Goal: Task Accomplishment & Management: Manage account settings

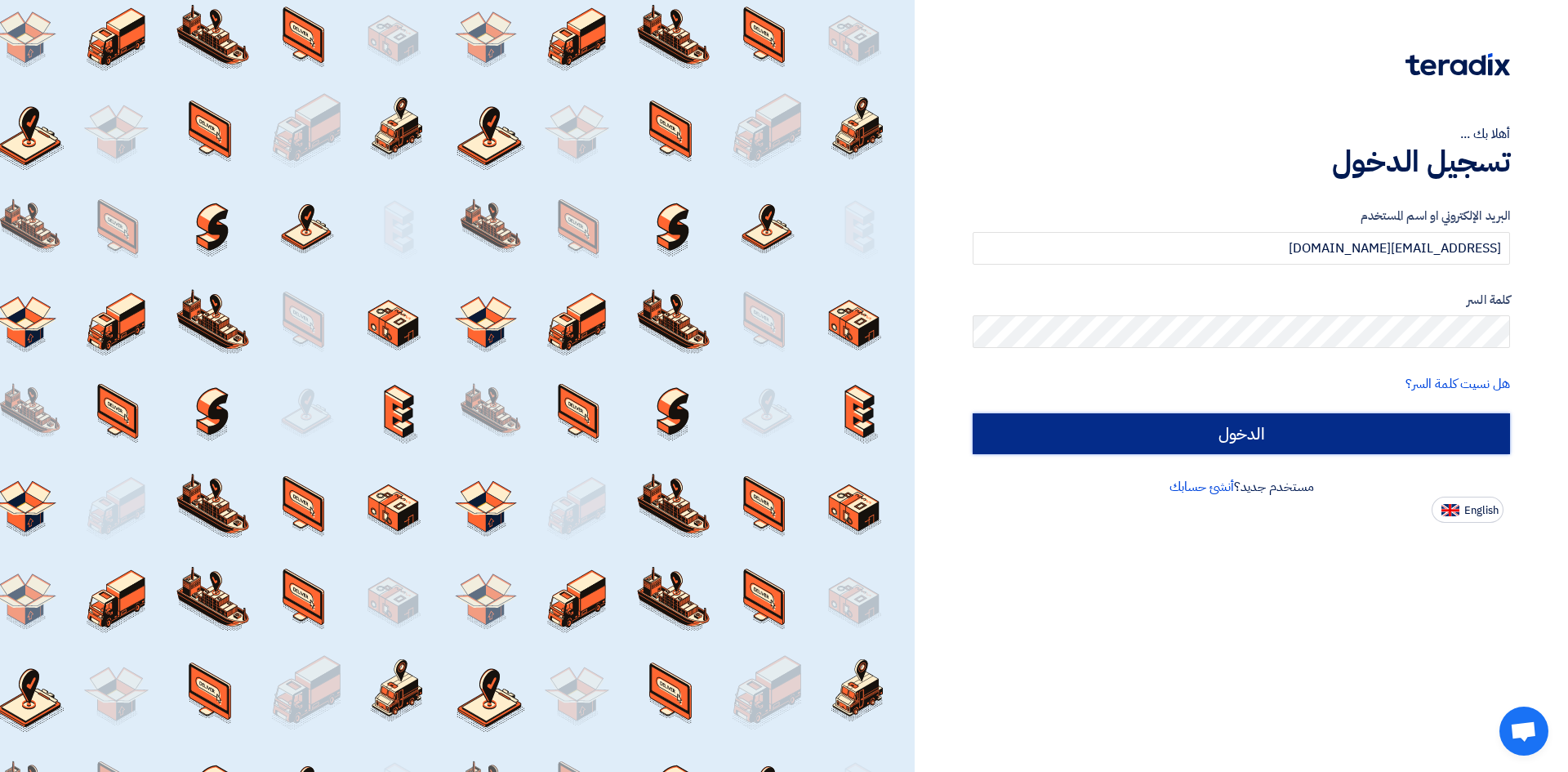
drag, startPoint x: 1185, startPoint y: 440, endPoint x: 1189, endPoint y: 431, distance: 9.8
click at [1185, 440] on input "الدخول" at bounding box center [1241, 434] width 537 height 41
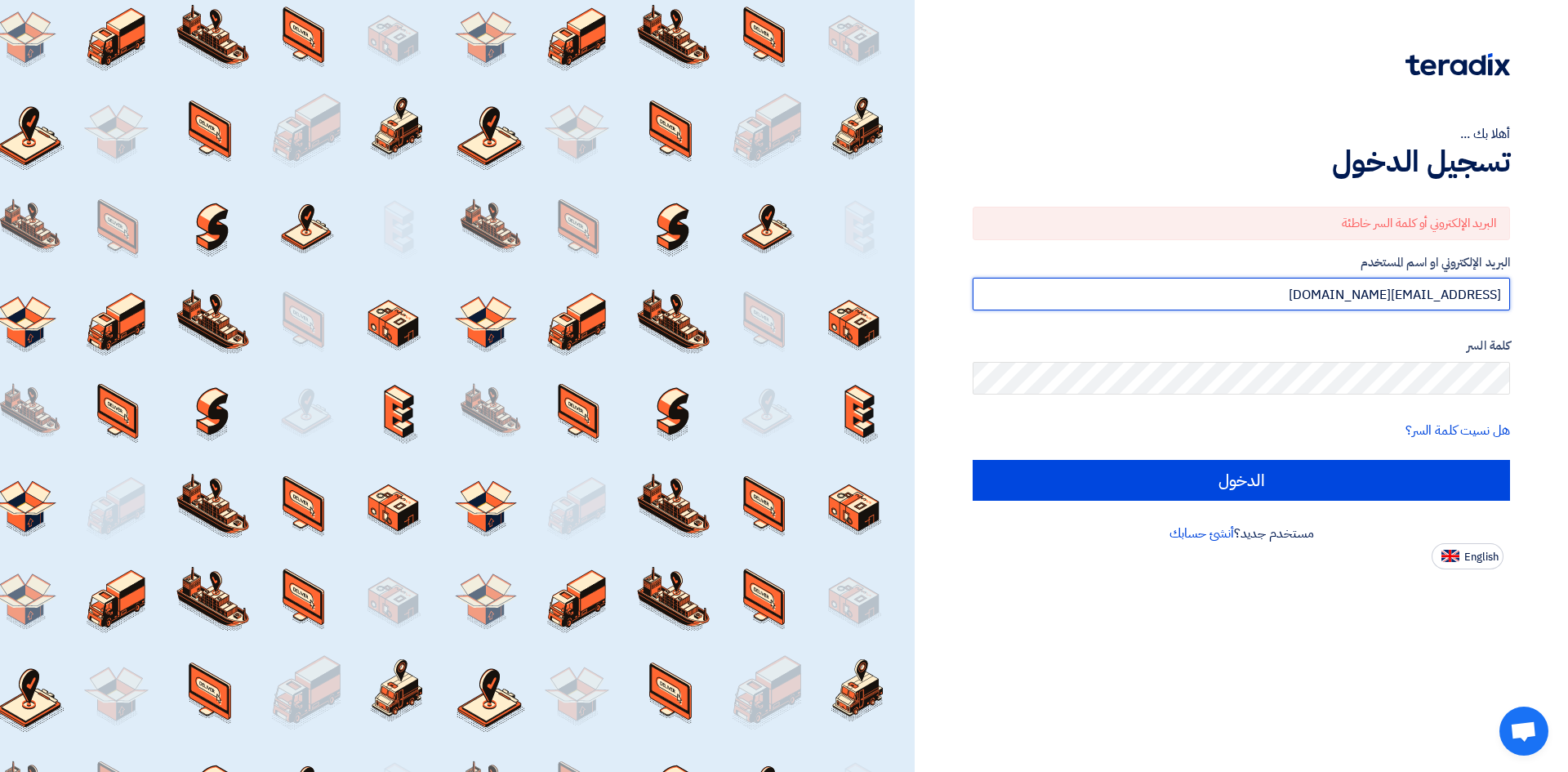
click at [1225, 300] on input "[EMAIL_ADDRESS][DOMAIN_NAME][GEOGRAPHIC_DATA]" at bounding box center [1241, 294] width 537 height 32
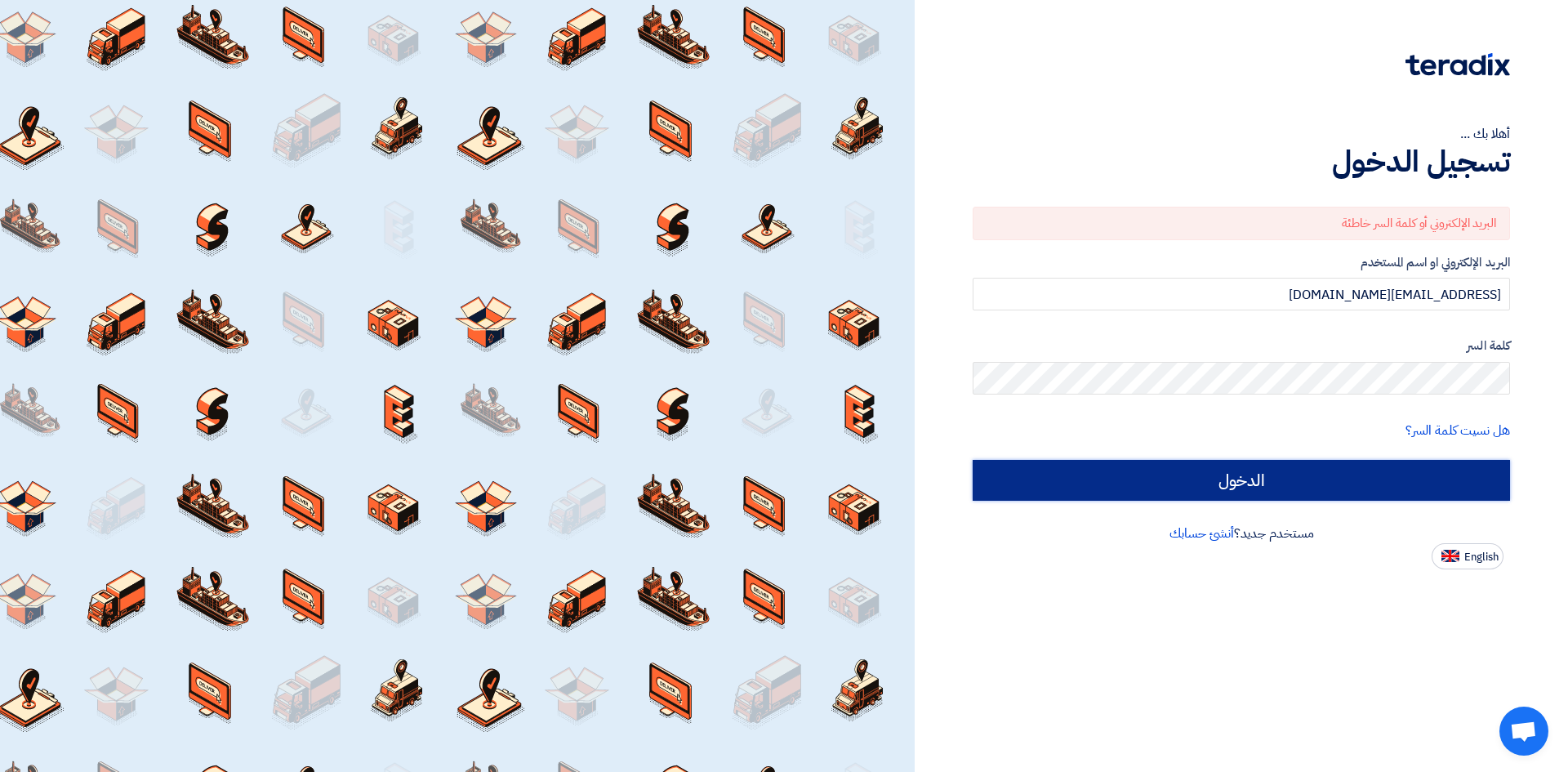
click at [1313, 487] on input "الدخول" at bounding box center [1241, 480] width 537 height 41
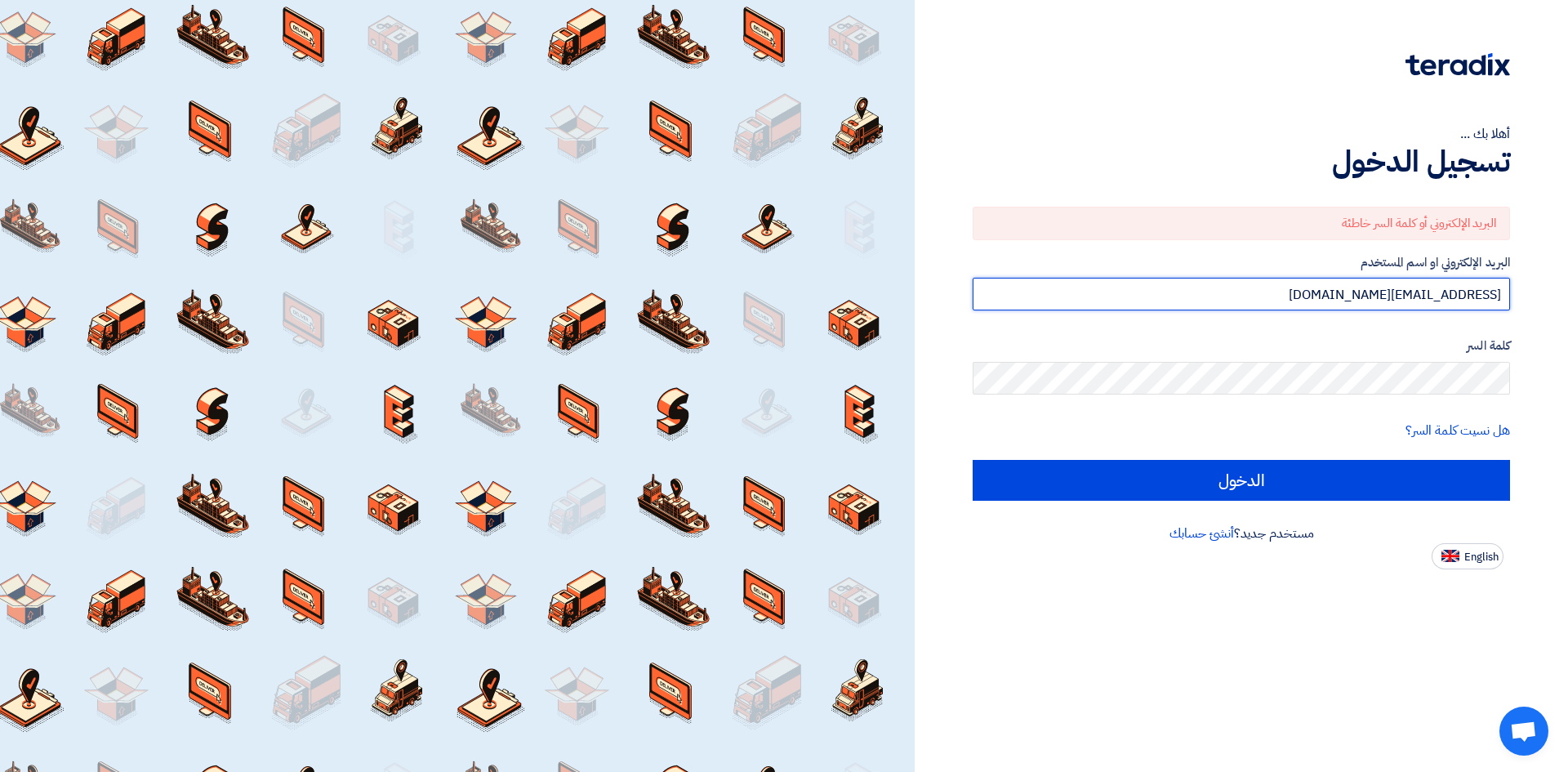
click at [1367, 308] on input "[EMAIL_ADDRESS][DOMAIN_NAME][GEOGRAPHIC_DATA]" at bounding box center [1241, 294] width 537 height 32
drag, startPoint x: 1363, startPoint y: 296, endPoint x: 1269, endPoint y: 296, distance: 94.0
click at [1269, 296] on input "sayedmohamed@trusttrade-egypt.com" at bounding box center [1241, 294] width 537 height 32
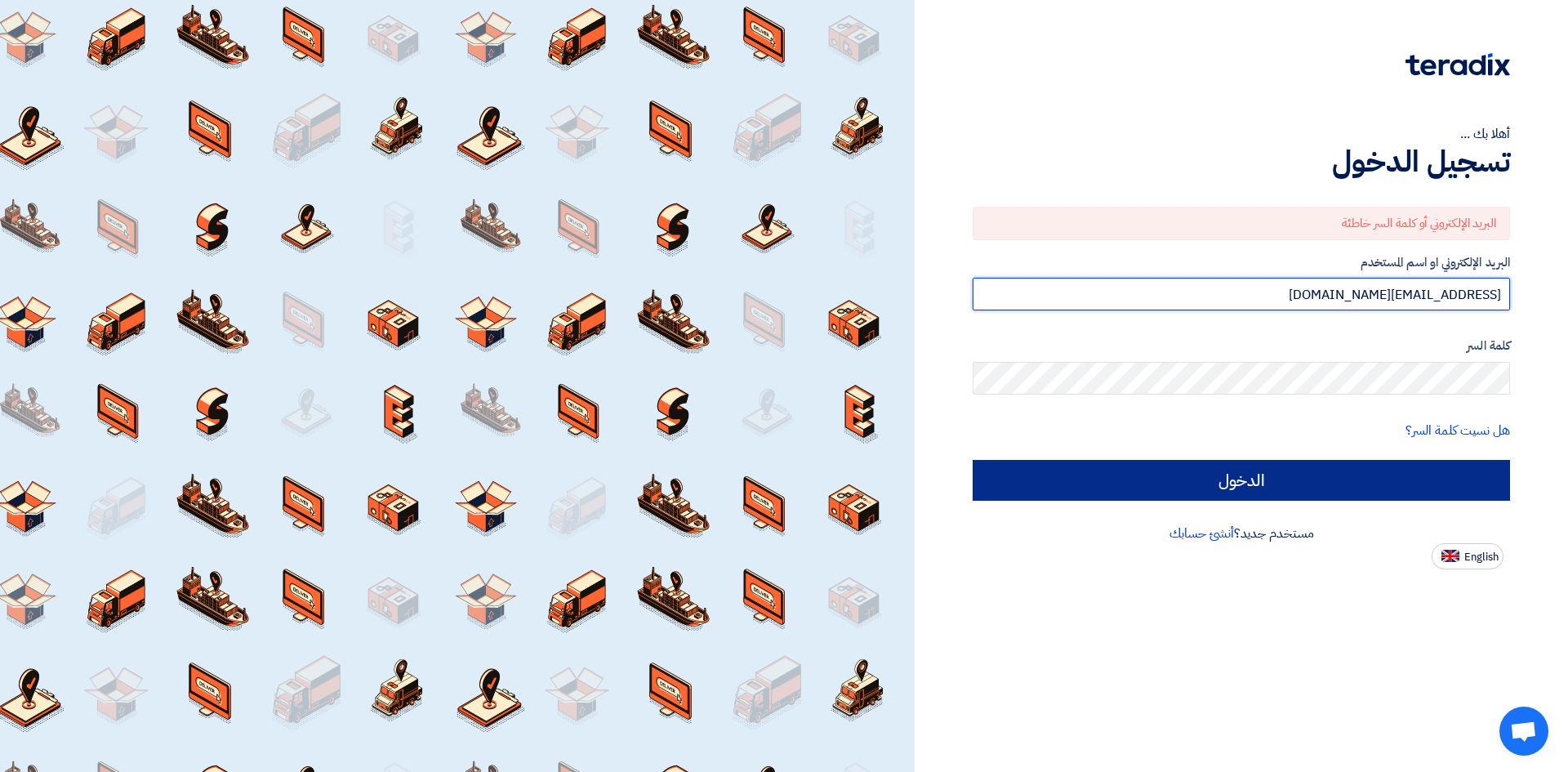
type input "hannaboktor@trusttrade-egypt.com"
click at [1253, 466] on input "الدخول" at bounding box center [1241, 480] width 537 height 41
click at [1316, 467] on input "الدخول" at bounding box center [1241, 480] width 537 height 41
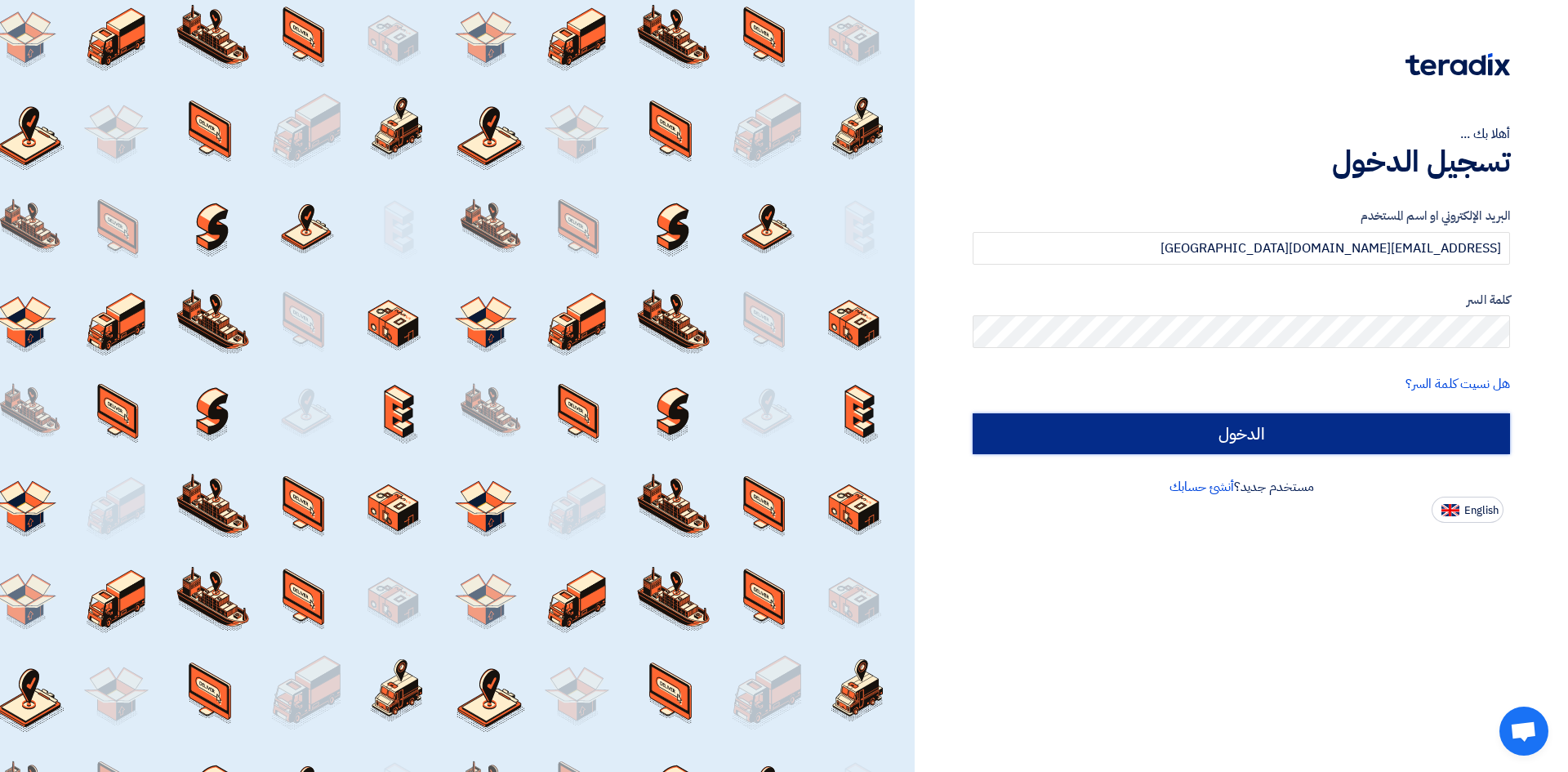
click at [1298, 425] on input "الدخول" at bounding box center [1241, 434] width 537 height 41
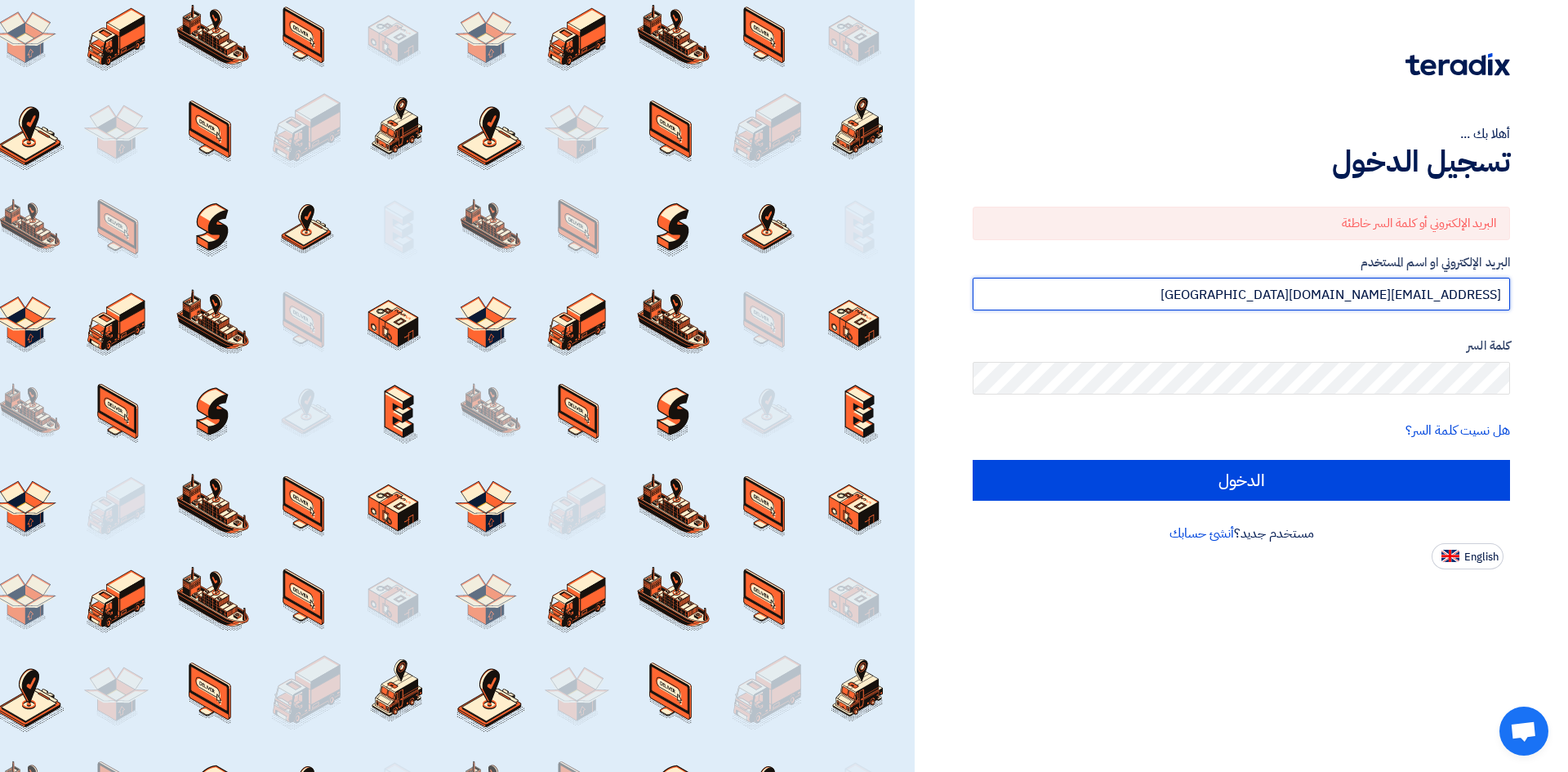
click at [1340, 299] on input "[EMAIL_ADDRESS][DOMAIN_NAME][GEOGRAPHIC_DATA]" at bounding box center [1241, 294] width 537 height 32
drag, startPoint x: 1365, startPoint y: 289, endPoint x: 1268, endPoint y: 287, distance: 97.0
click at [1268, 287] on input "[EMAIL_ADDRESS][DOMAIN_NAME][GEOGRAPHIC_DATA]" at bounding box center [1241, 294] width 537 height 32
type input "hannaboktor@trusttrade-egypt.com"
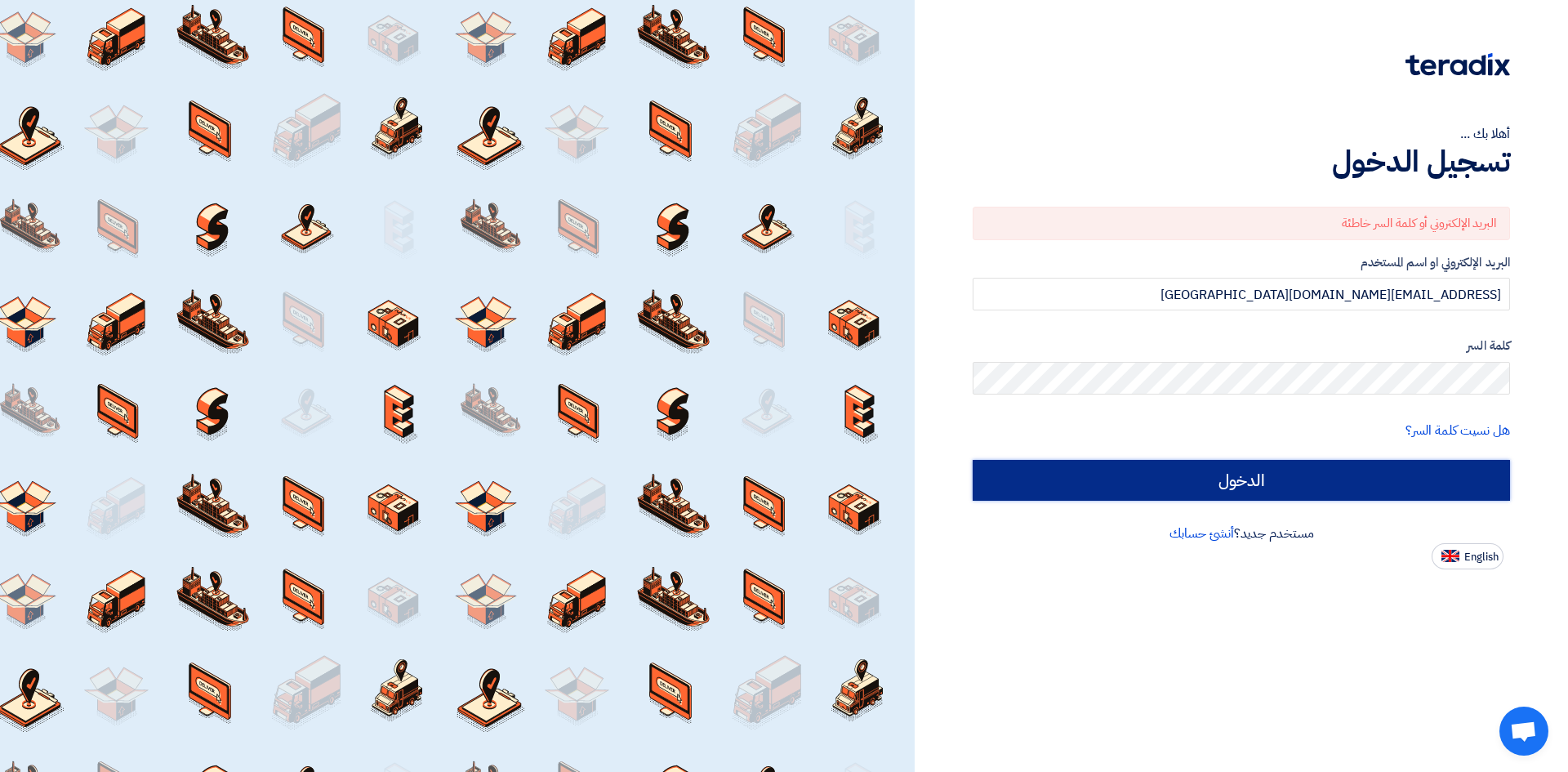
click at [1118, 481] on input "الدخول" at bounding box center [1241, 480] width 537 height 41
click at [1117, 476] on input "الدخول" at bounding box center [1241, 480] width 537 height 41
click at [1123, 466] on input "الدخول" at bounding box center [1241, 480] width 537 height 41
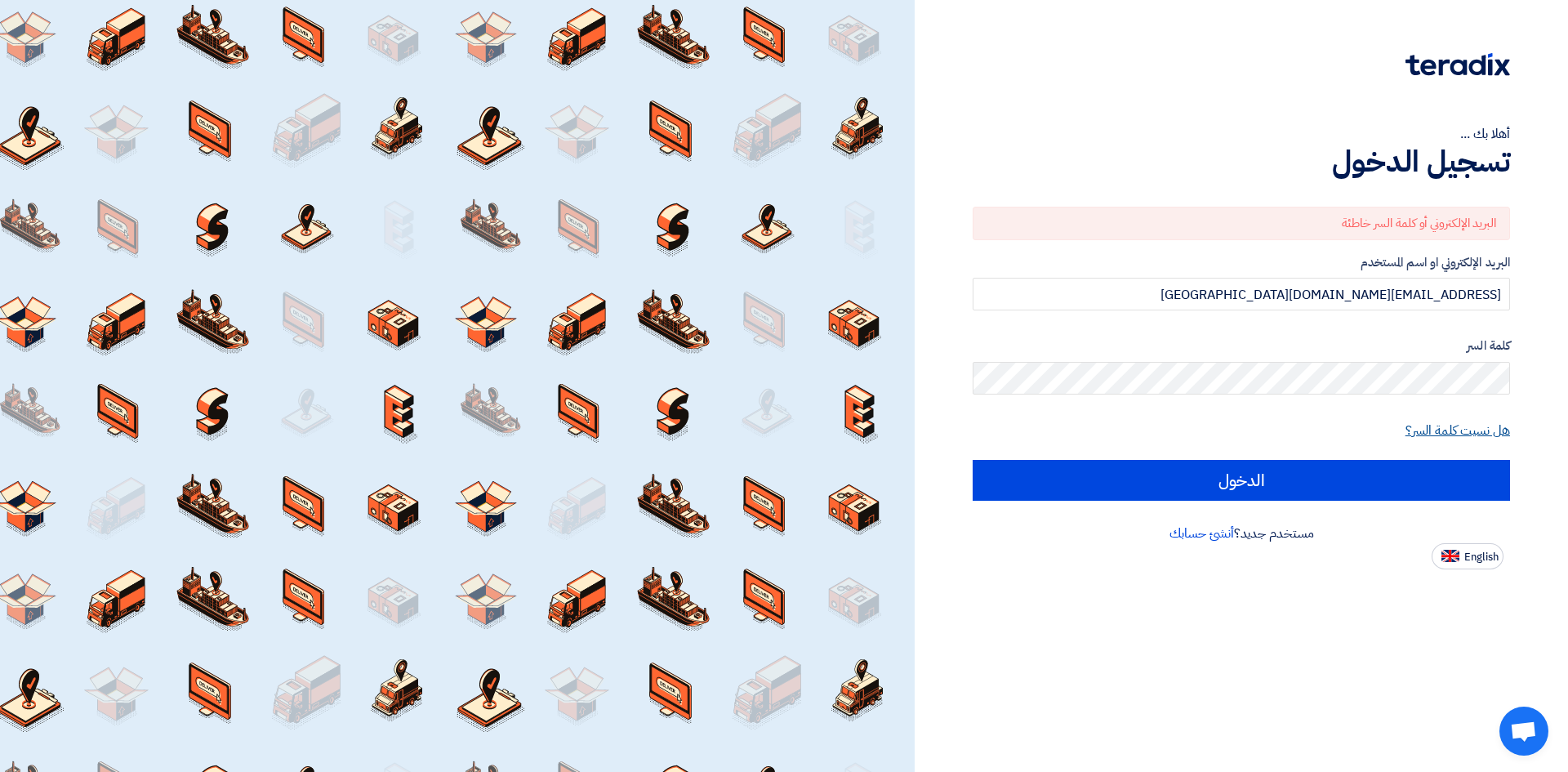
click at [1487, 436] on link "هل نسيت كلمة السر؟" at bounding box center [1457, 430] width 104 height 19
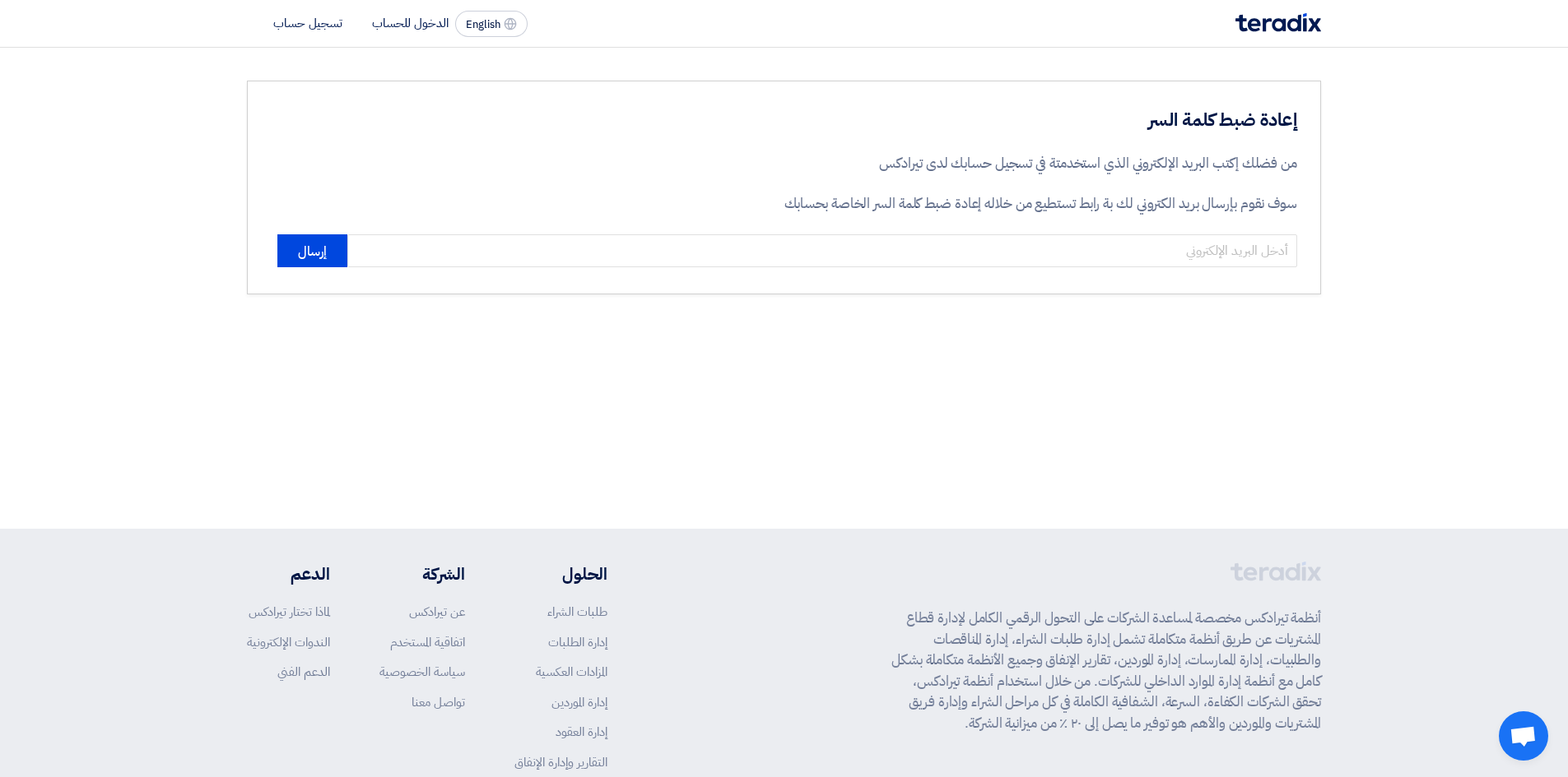
click at [1498, 439] on div "إعادة ضبط كلمة السر من فضلك إكتب البريد الإلكتروني الذي استخدمتة في تسجيل حسابك…" at bounding box center [784, 288] width 1568 height 481
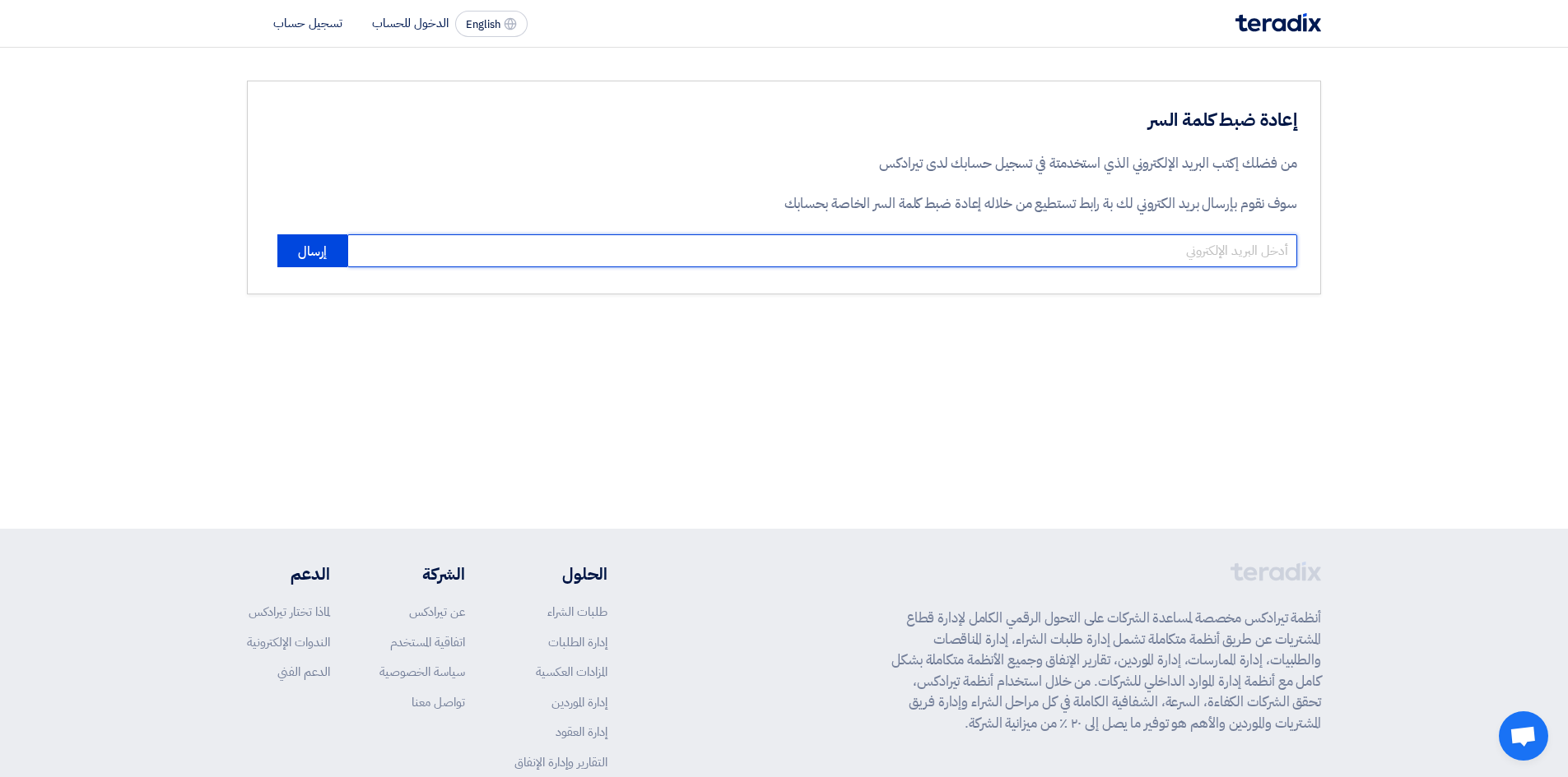
click at [1266, 259] on input "email" at bounding box center [822, 250] width 950 height 33
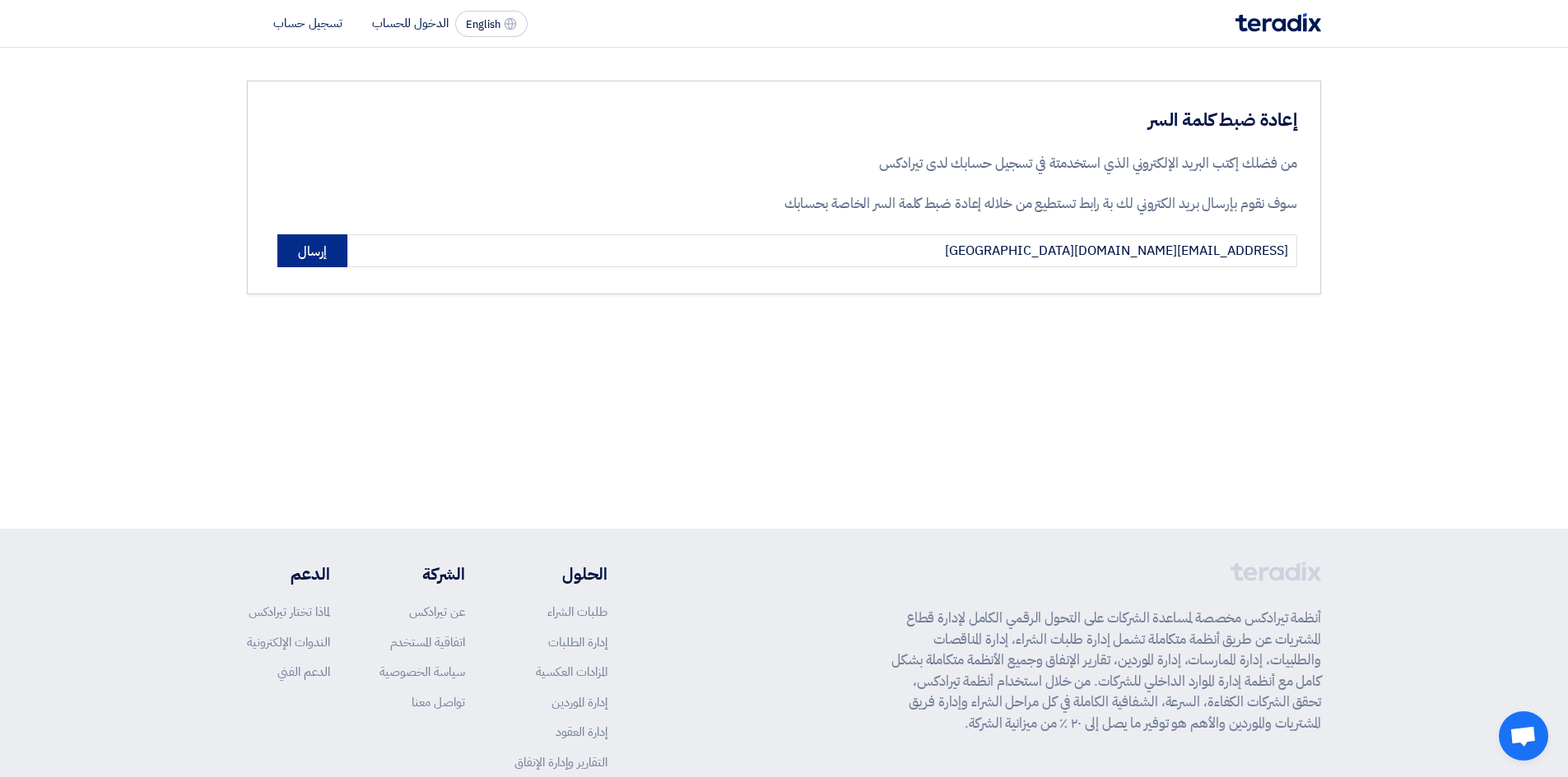
click at [310, 253] on button "إرسال" at bounding box center [312, 250] width 70 height 33
click at [333, 254] on button "إرسال" at bounding box center [312, 250] width 70 height 33
click at [317, 247] on button "إرسال" at bounding box center [312, 250] width 70 height 33
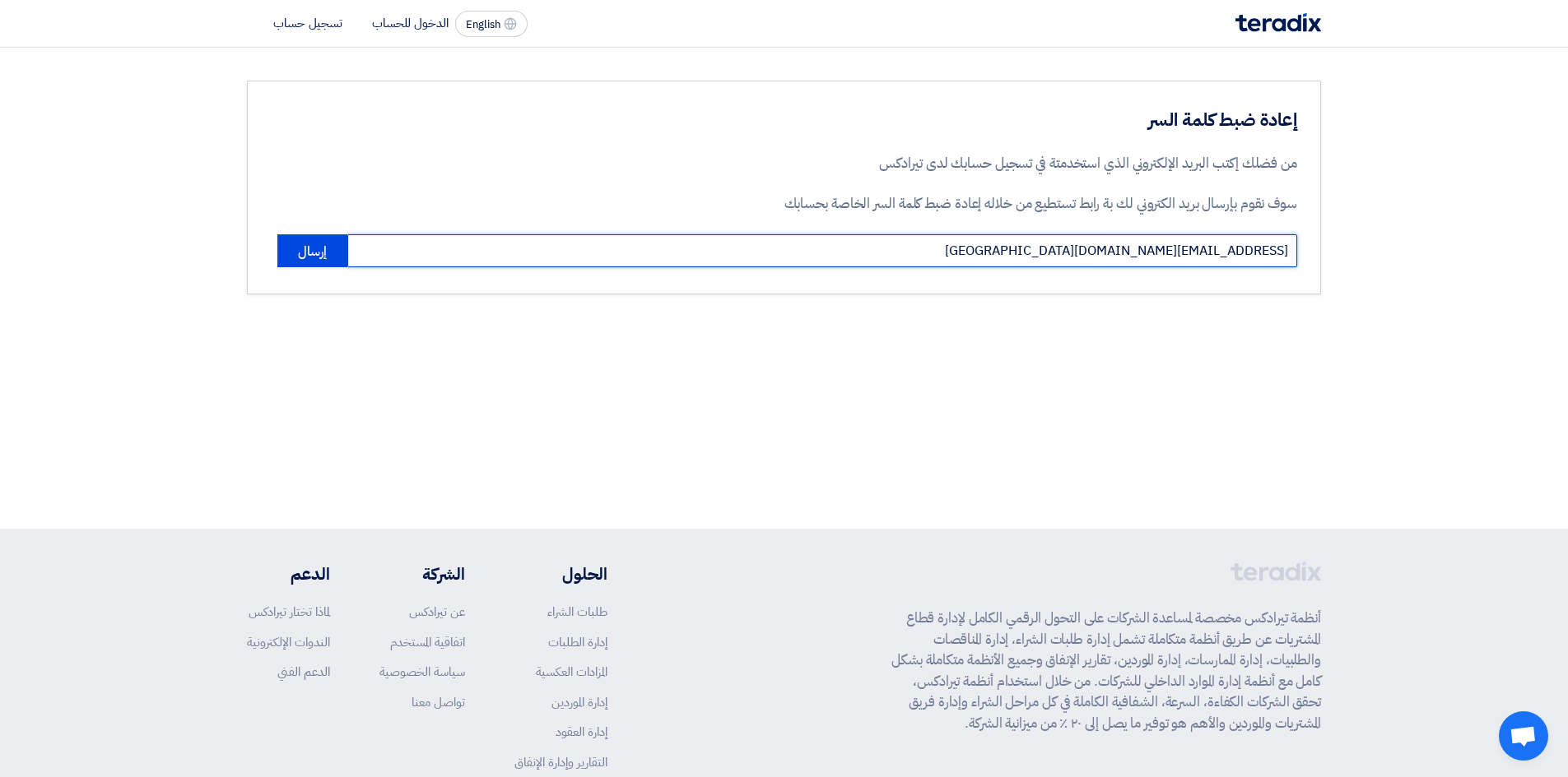
click at [1093, 255] on input "hannaboktor@trusttrade-egypt.com" at bounding box center [822, 250] width 950 height 33
type input "[EMAIL_ADDRESS][DOMAIN_NAME][GEOGRAPHIC_DATA]"
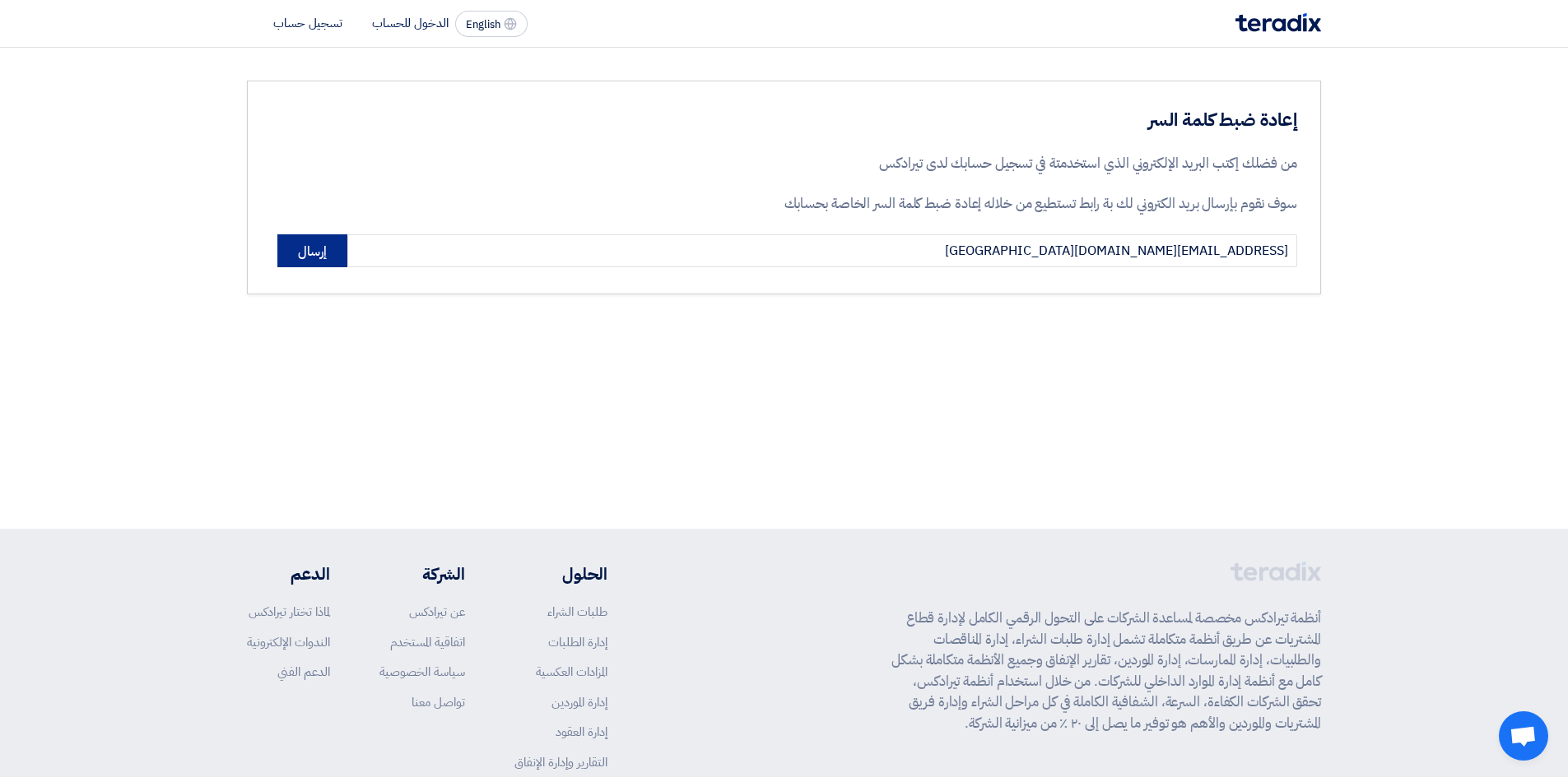
click at [316, 246] on button "إرسال" at bounding box center [312, 250] width 70 height 33
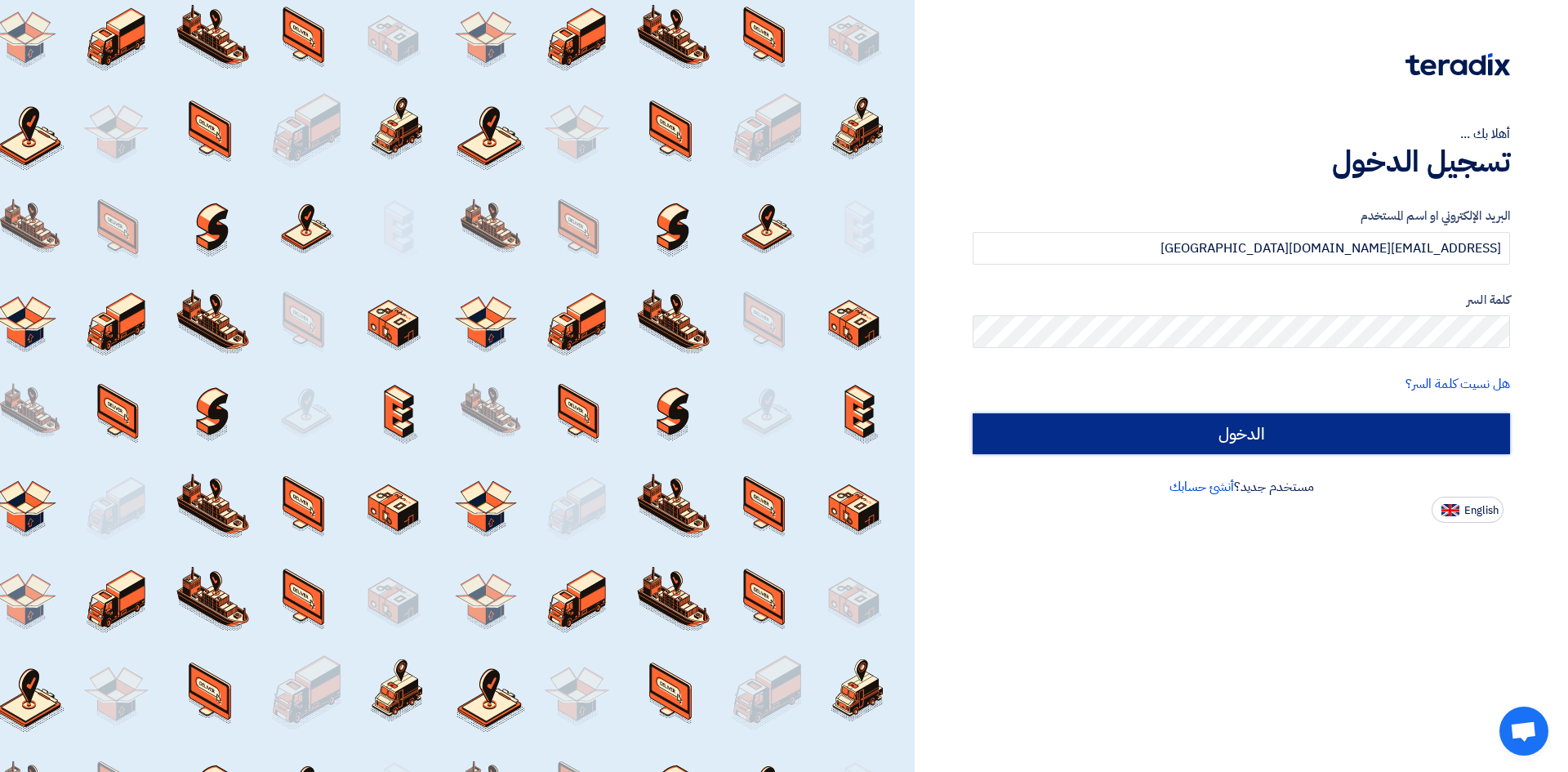
click at [1296, 445] on input "الدخول" at bounding box center [1241, 434] width 537 height 41
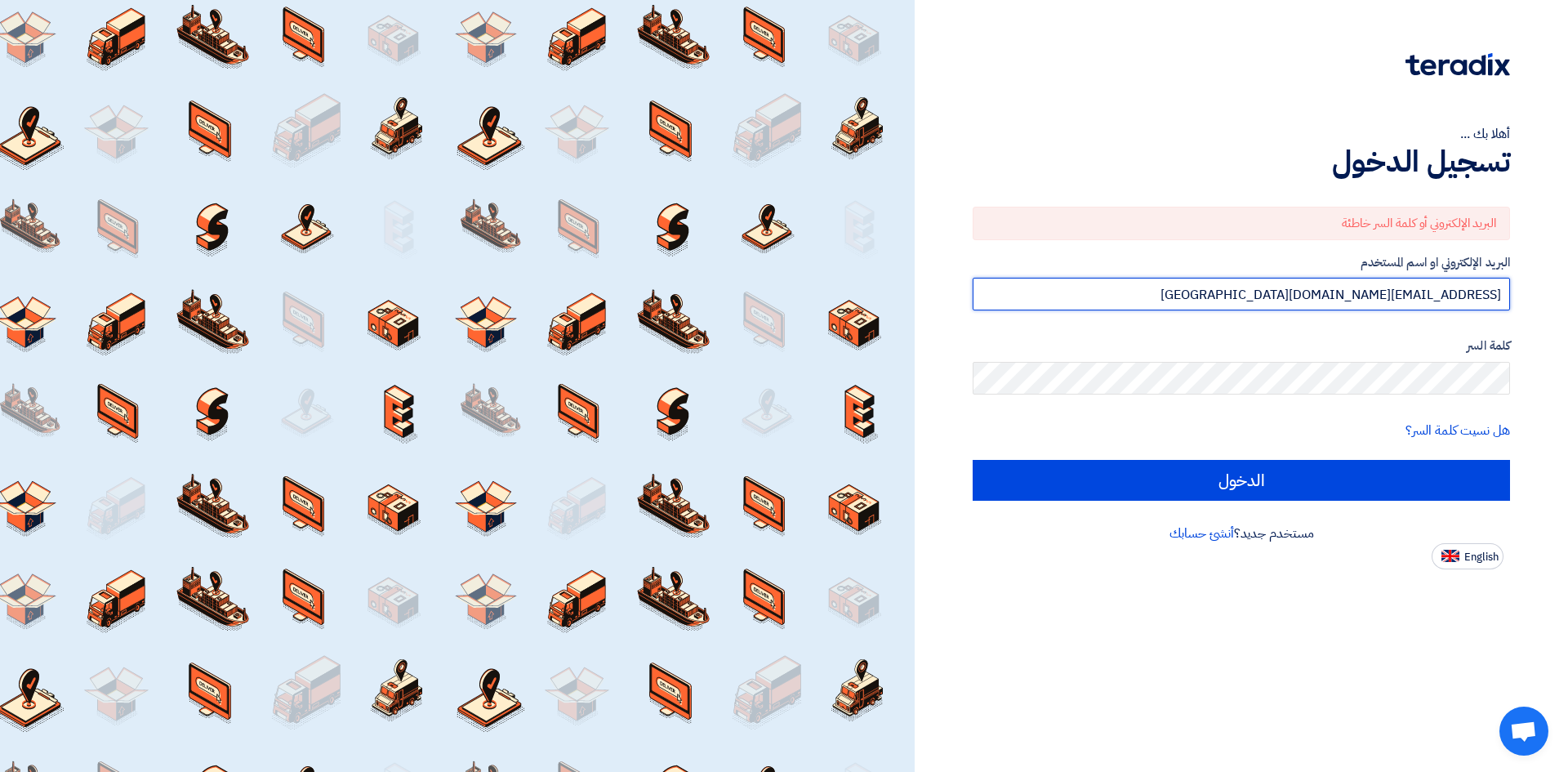
click at [1334, 287] on input "[EMAIL_ADDRESS][DOMAIN_NAME][GEOGRAPHIC_DATA]" at bounding box center [1241, 294] width 537 height 32
type input "[EMAIL_ADDRESS][DOMAIN_NAME][GEOGRAPHIC_DATA]"
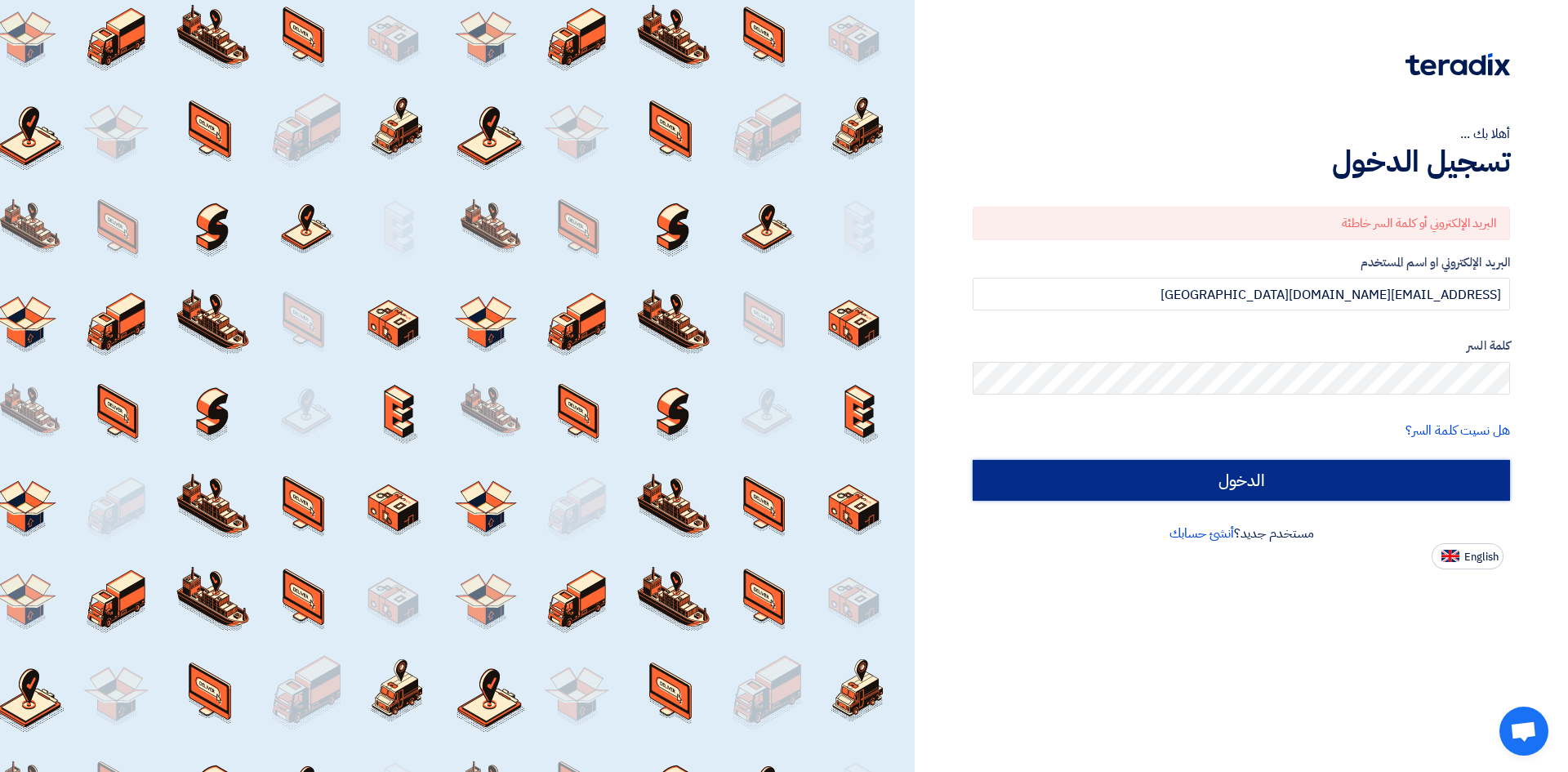
click at [1268, 489] on input "الدخول" at bounding box center [1241, 480] width 537 height 41
click at [1266, 487] on input "الدخول" at bounding box center [1241, 480] width 537 height 41
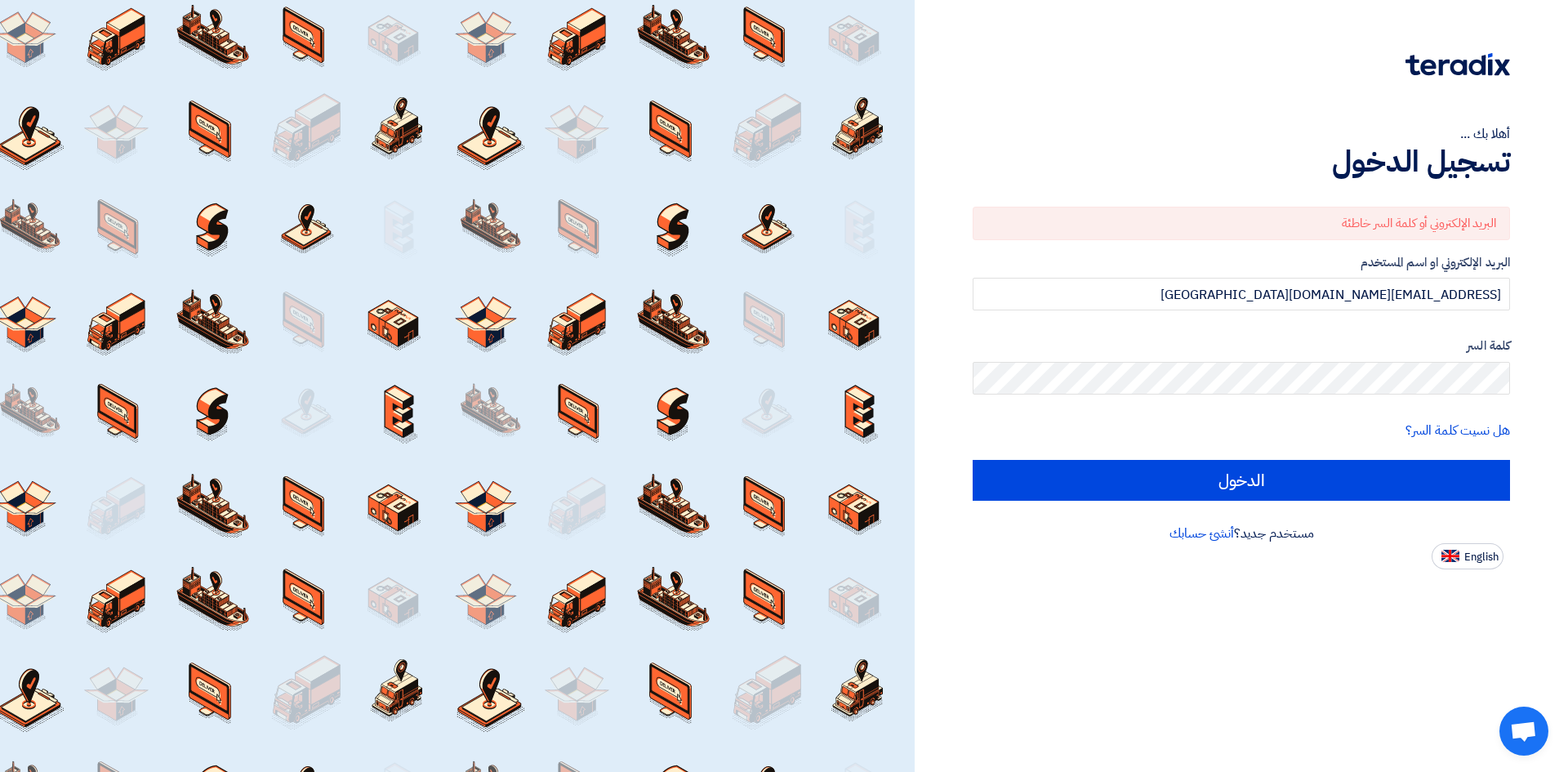
click at [1106, 582] on div "أهلا بك ... تسجيل الدخول البريد الإلكتروني أو كلمة السر خاطئة البريد الإلكتروني…" at bounding box center [1241, 386] width 653 height 772
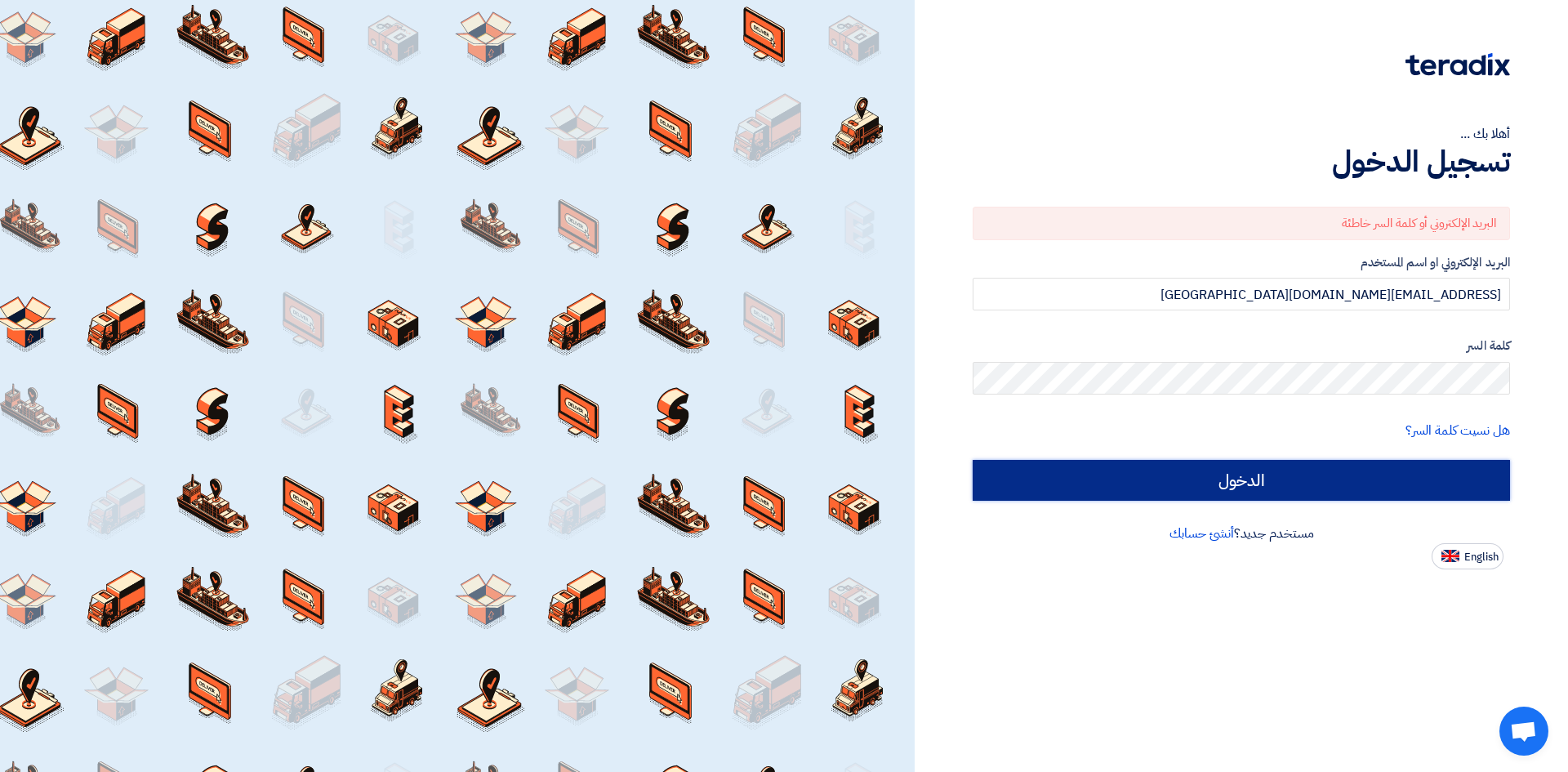
click at [1088, 466] on input "الدخول" at bounding box center [1241, 480] width 537 height 41
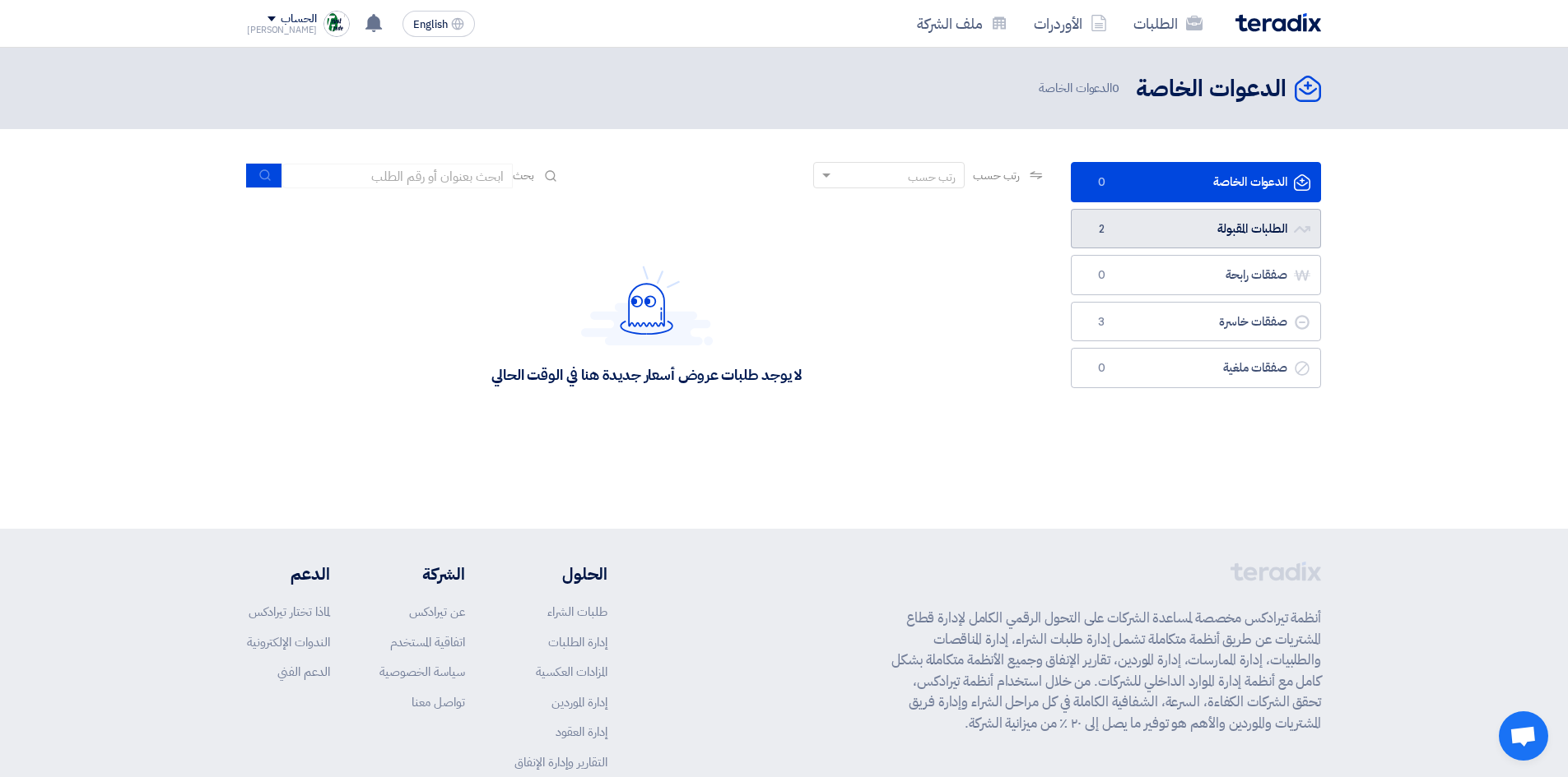
click at [1227, 224] on link "الطلبات المقبولة الطلبات المقبولة 2" at bounding box center [1196, 229] width 250 height 40
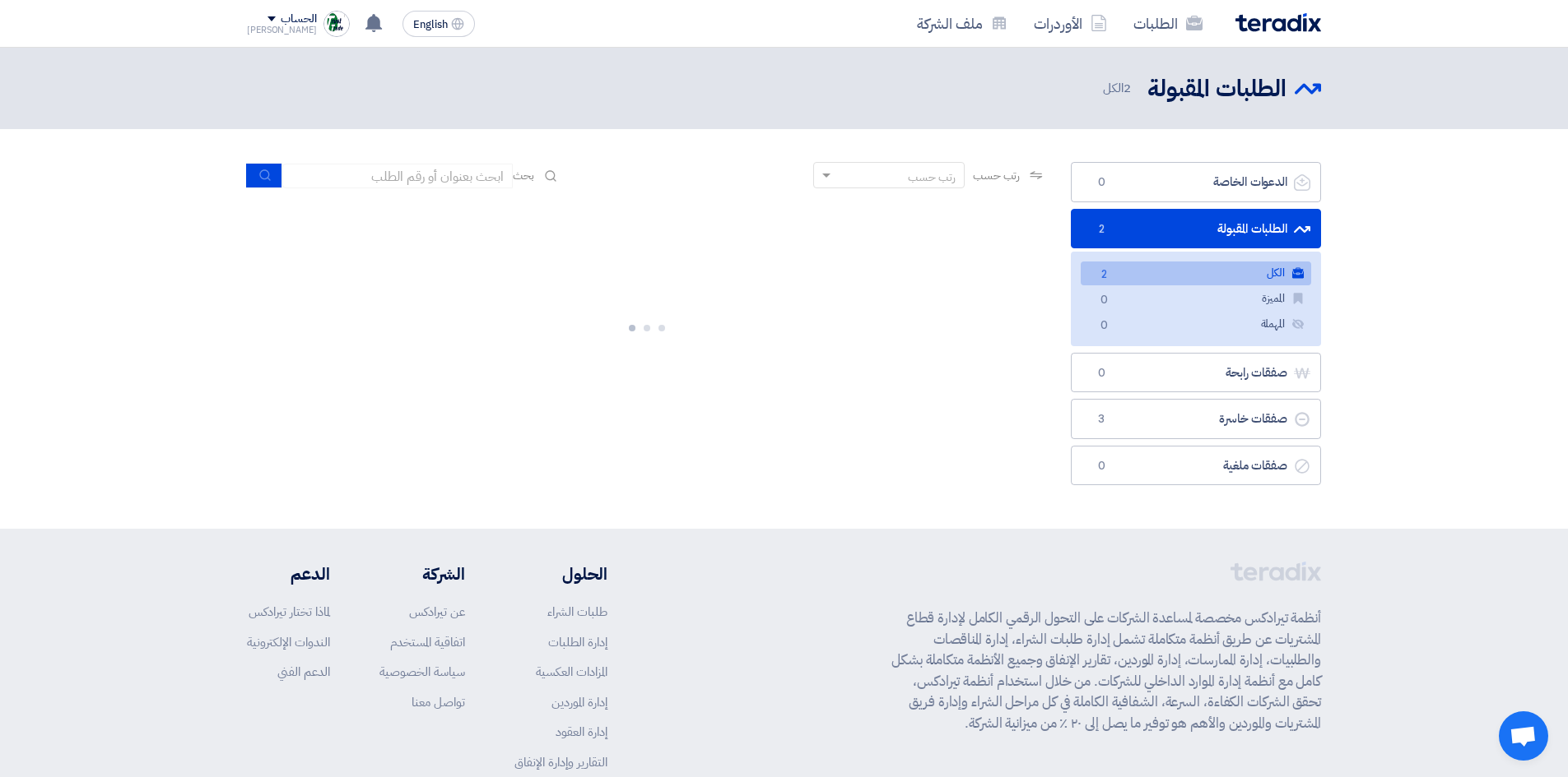
click at [1193, 264] on link "الكل الكل 2" at bounding box center [1196, 273] width 231 height 24
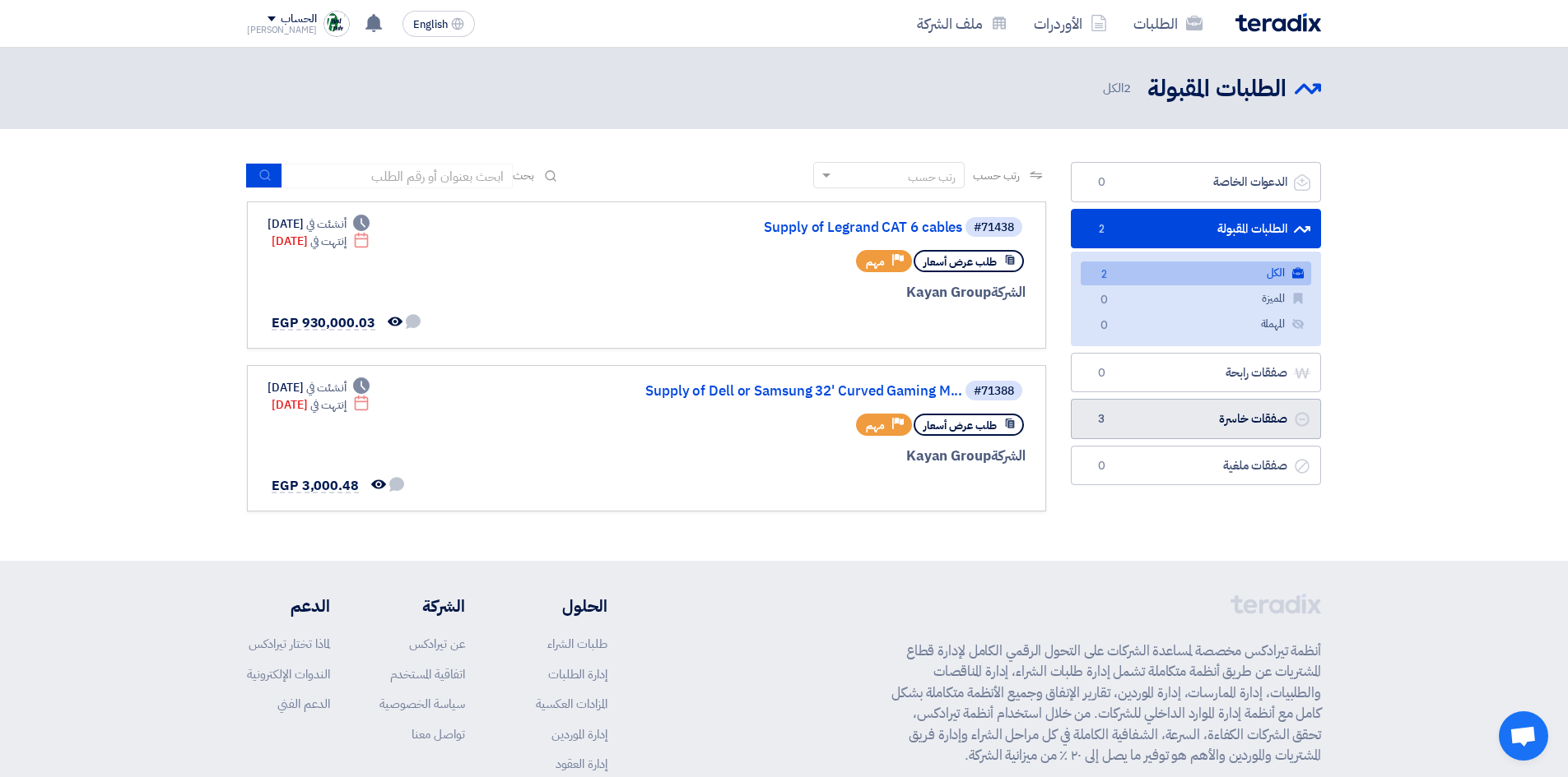
click at [1253, 409] on link "صفقات خاسرة صفقات خاسرة 3" at bounding box center [1196, 418] width 250 height 40
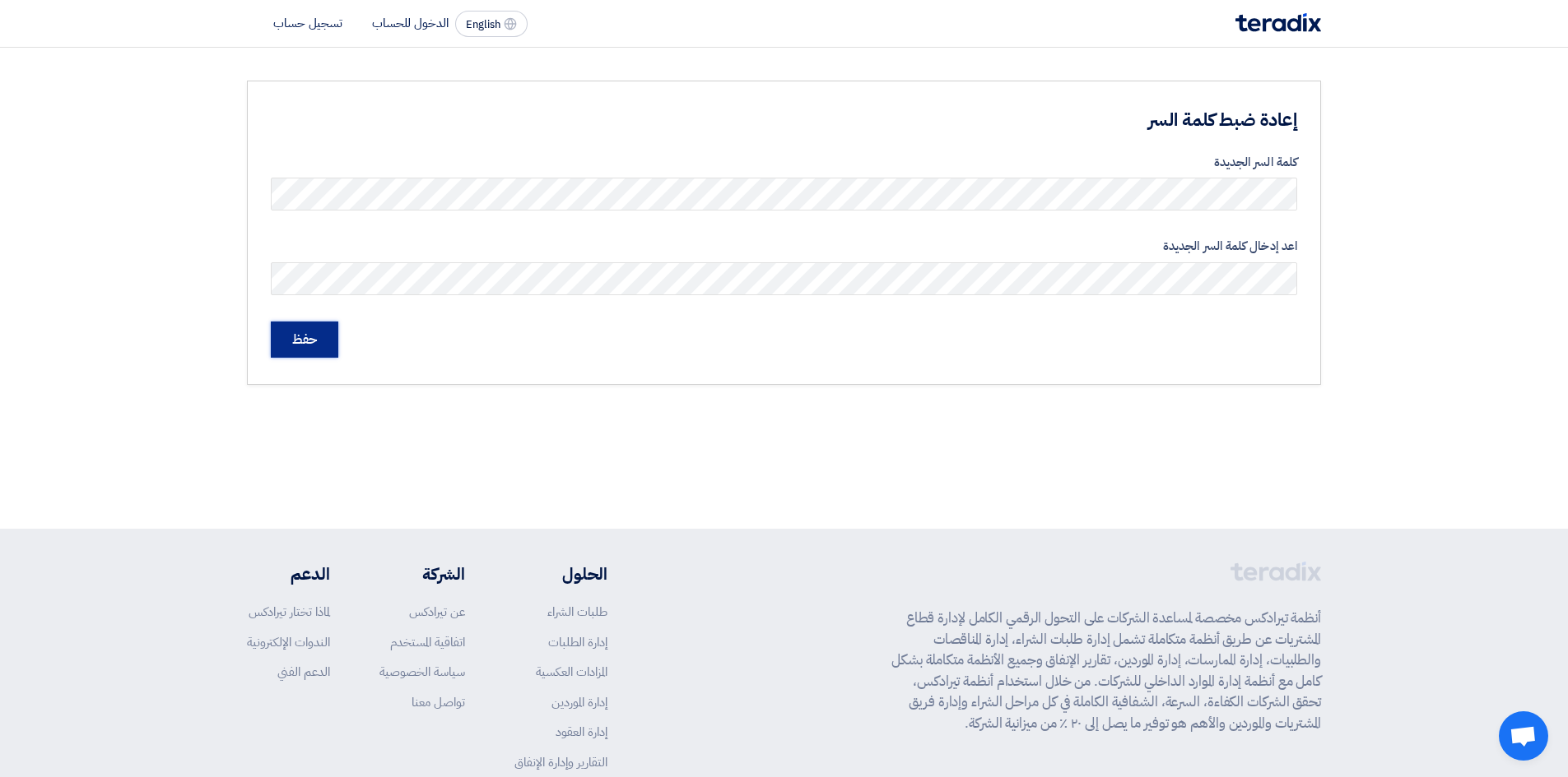
click at [301, 339] on input "حفظ" at bounding box center [304, 339] width 68 height 36
click at [314, 337] on input "حفظ" at bounding box center [304, 339] width 68 height 36
